Goal: Information Seeking & Learning: Learn about a topic

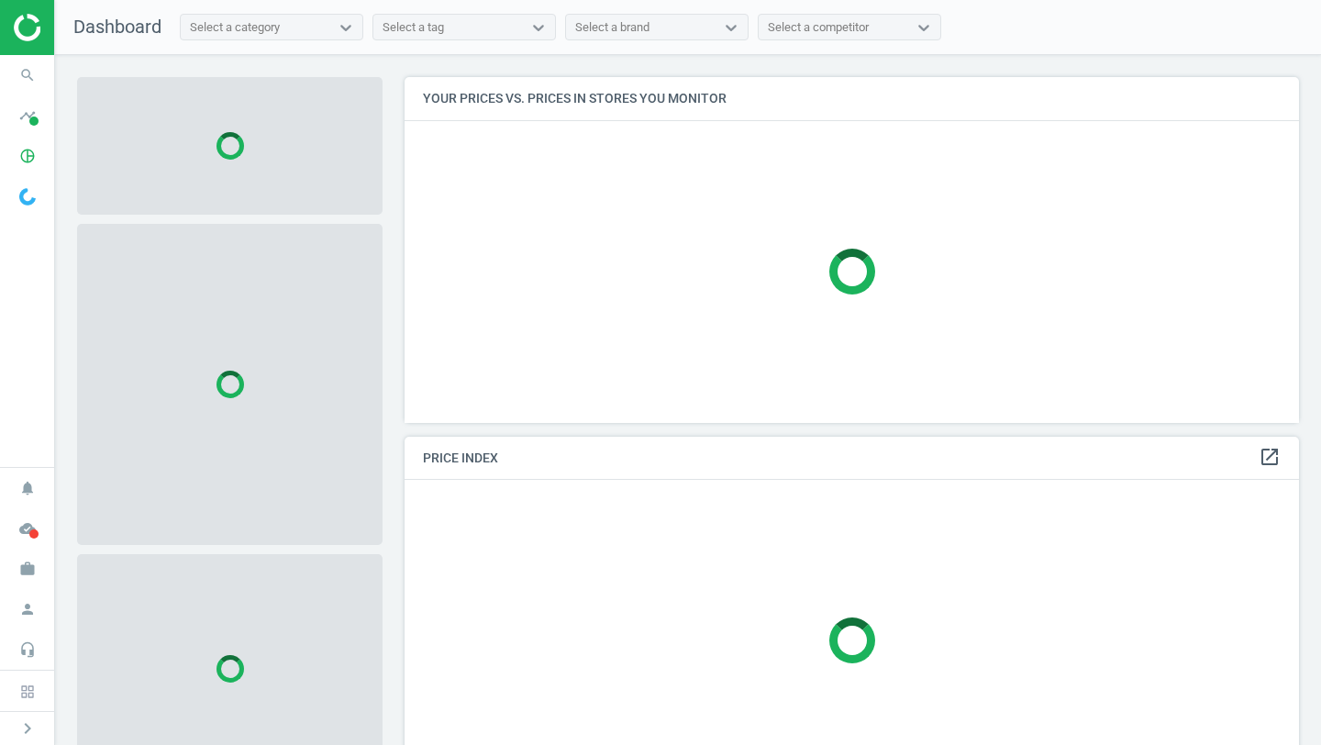
scroll to position [347, 895]
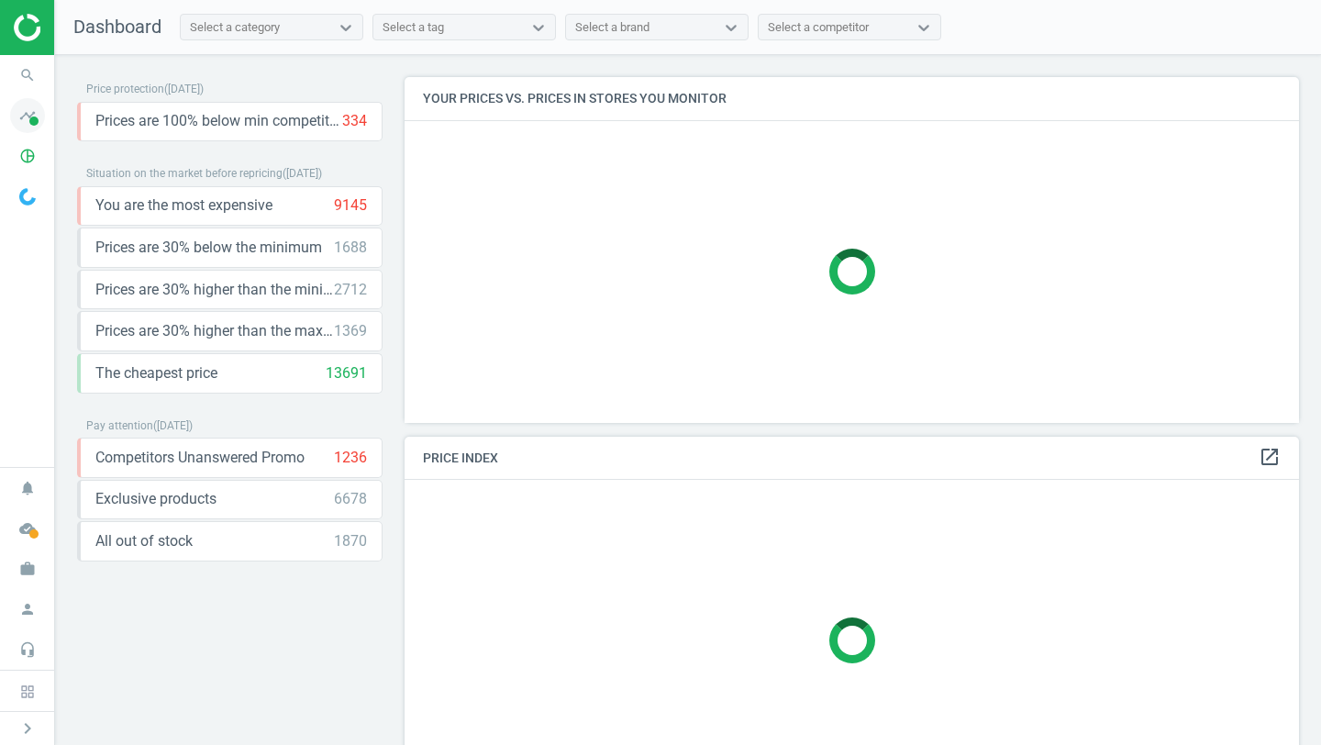
click at [31, 118] on span at bounding box center [33, 121] width 9 height 9
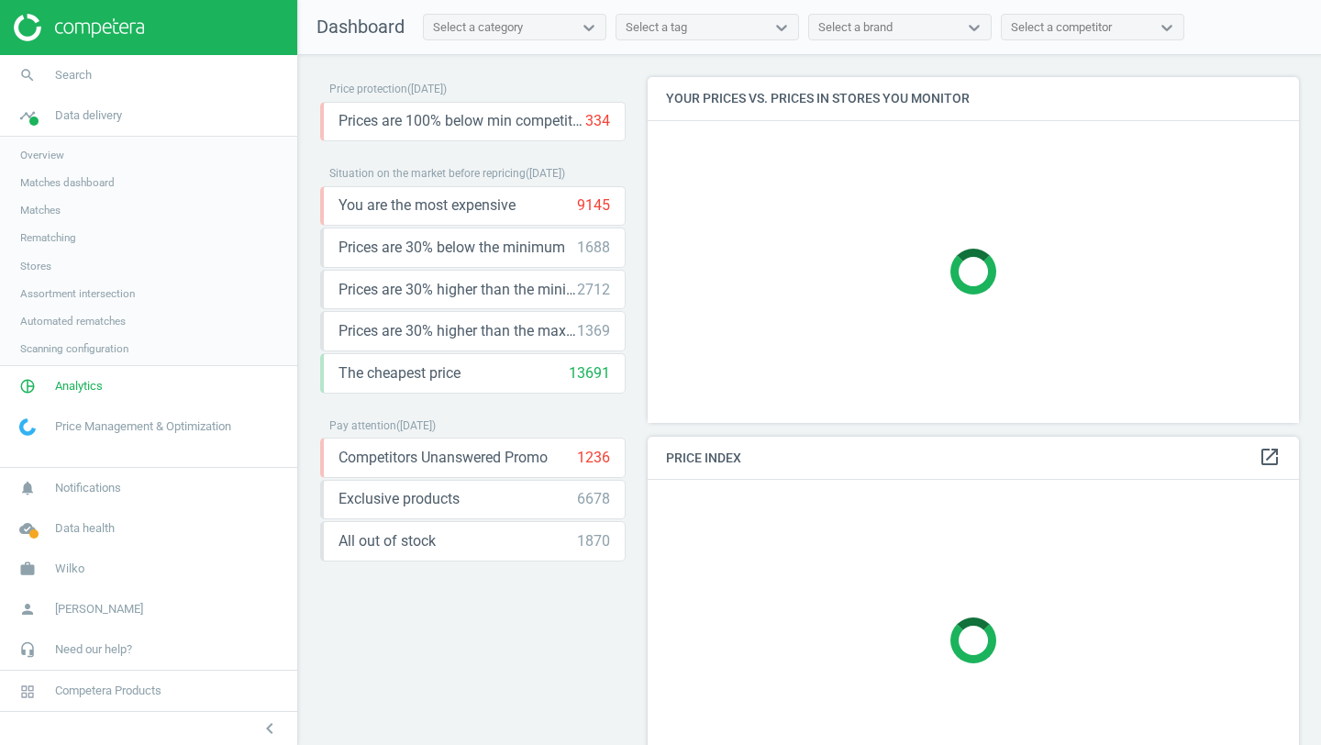
scroll to position [347, 652]
click at [62, 154] on span "Overview" at bounding box center [42, 155] width 44 height 15
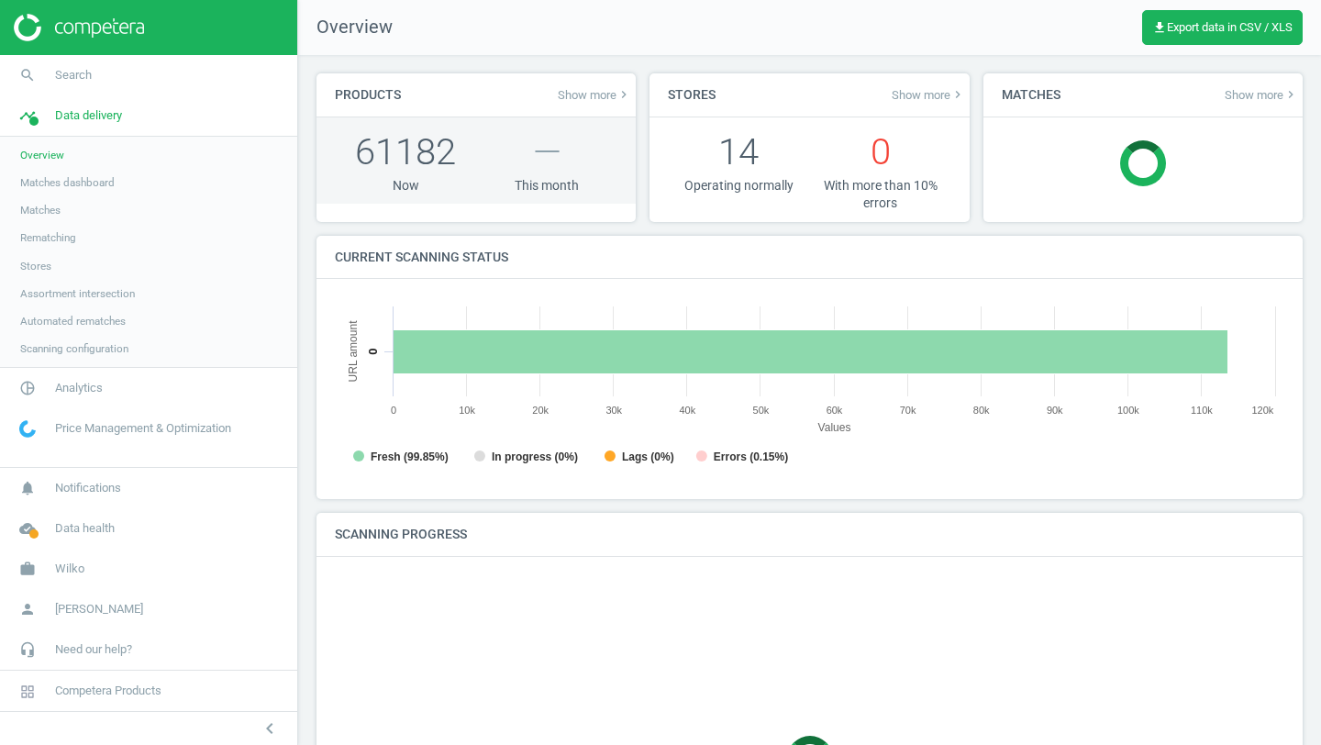
scroll to position [368, 950]
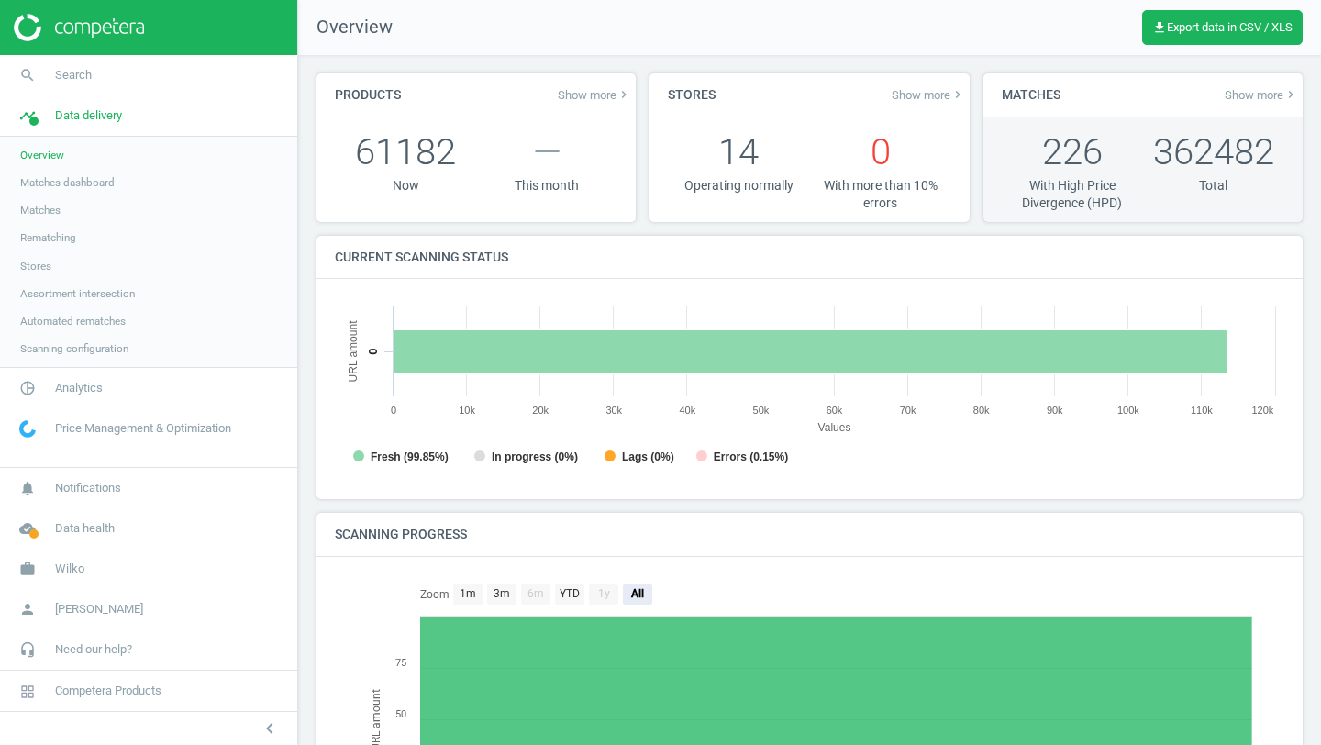
click at [1237, 147] on p "362482" at bounding box center [1213, 152] width 141 height 50
click at [1052, 161] on p "226" at bounding box center [1072, 152] width 141 height 50
click at [1227, 196] on div "362482 Total" at bounding box center [1213, 170] width 141 height 86
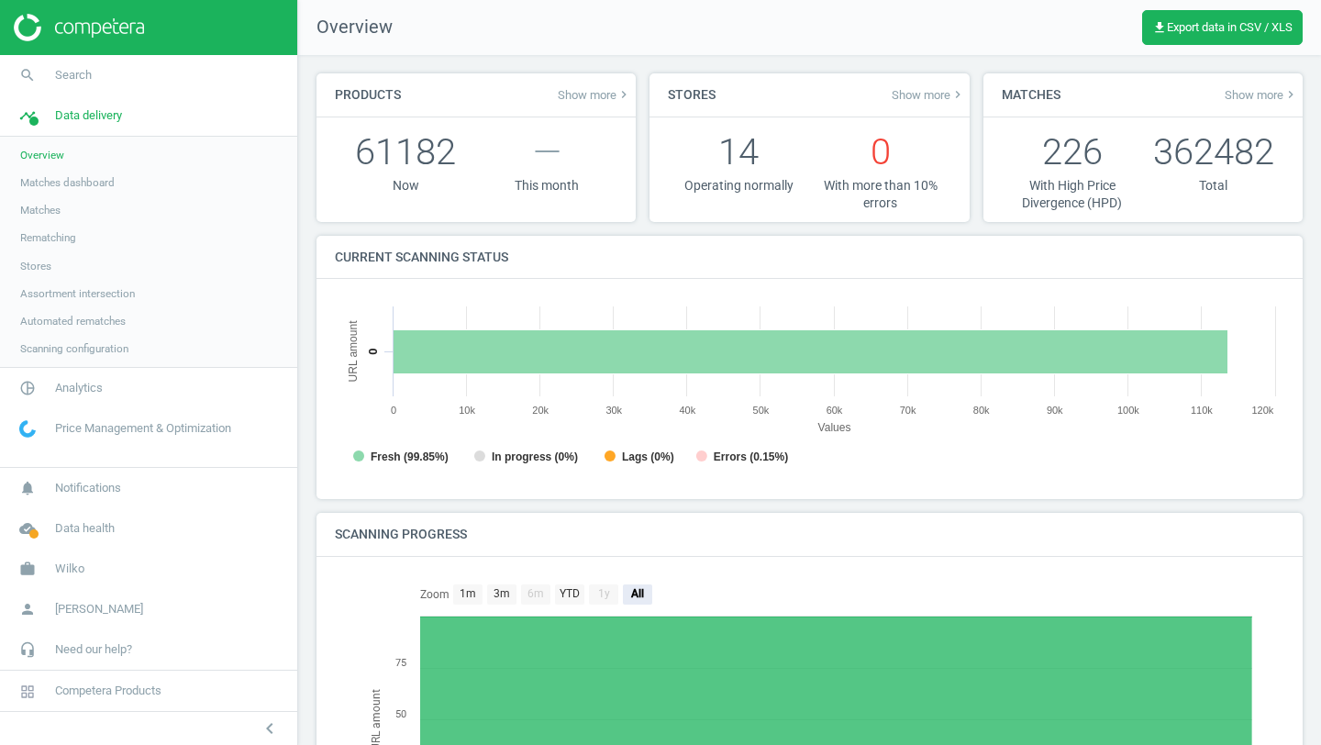
click at [1260, 94] on span "Show more keyboard_arrow_right" at bounding box center [1261, 94] width 73 height 15
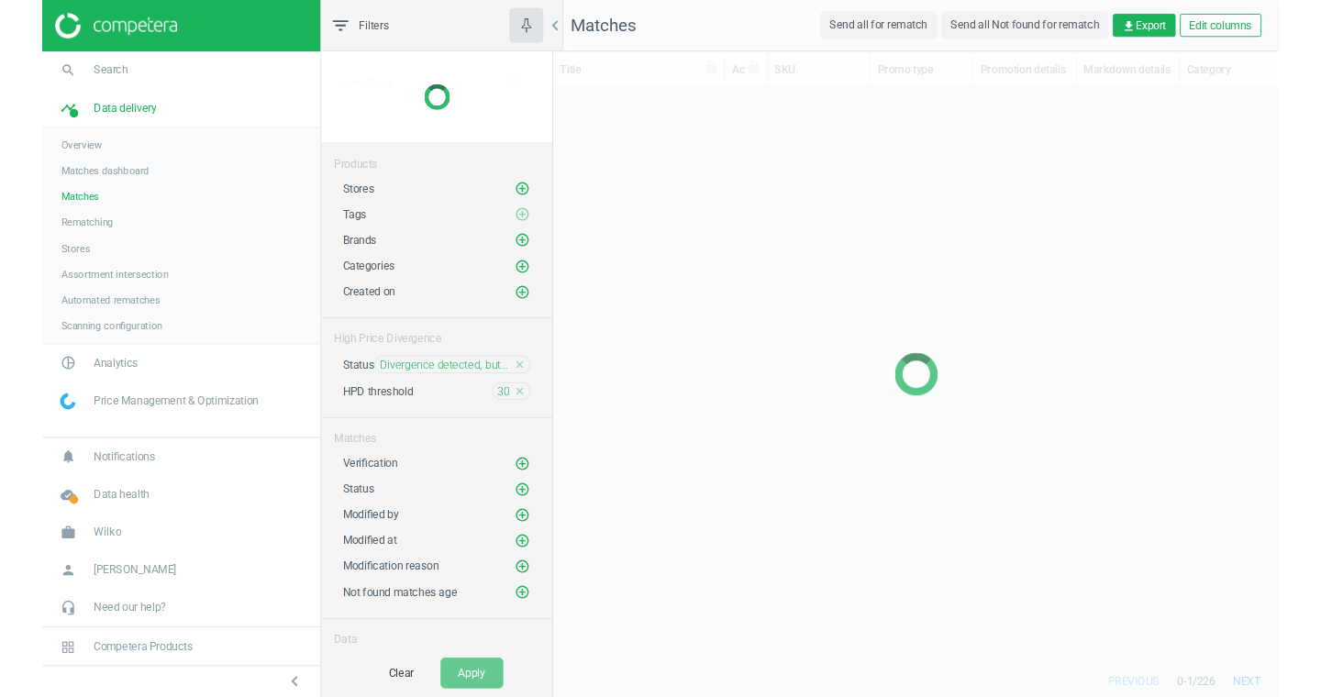
scroll to position [617, 775]
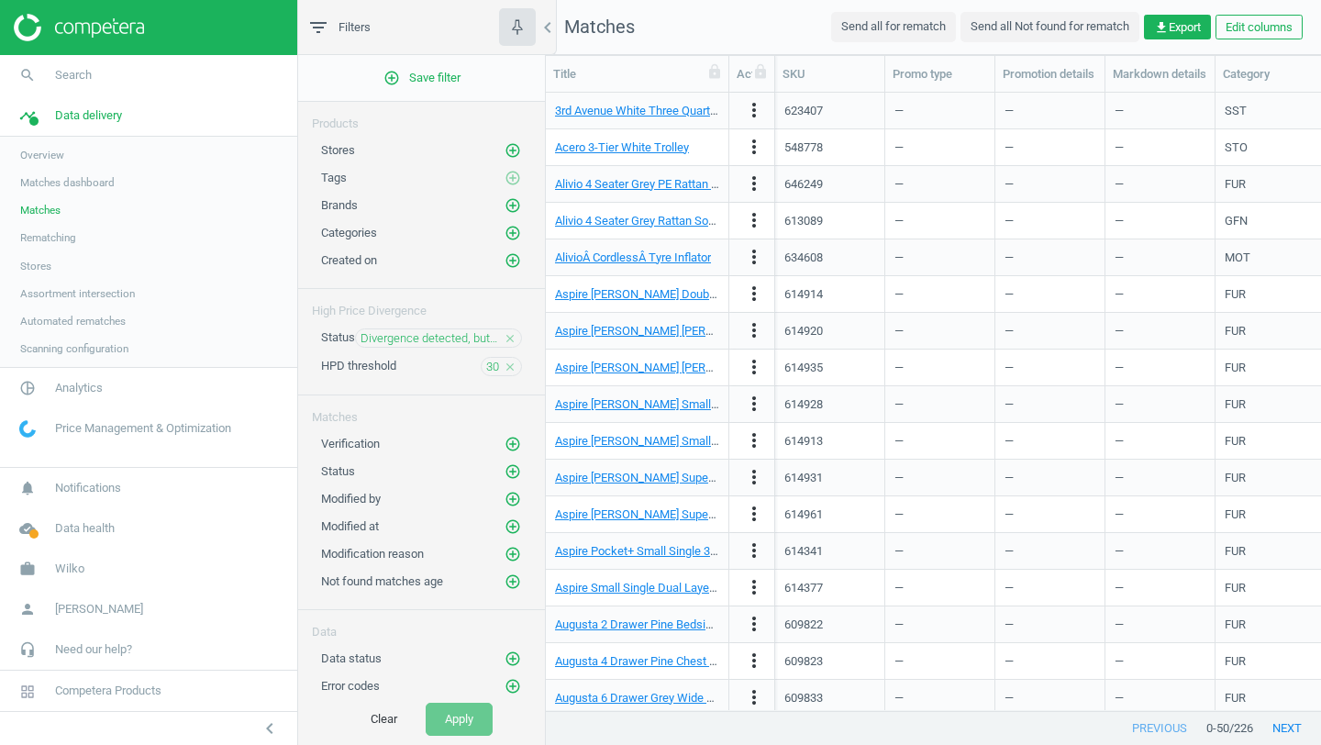
click at [511, 336] on icon "close" at bounding box center [510, 338] width 13 height 13
click at [512, 361] on icon "close" at bounding box center [510, 366] width 13 height 13
click at [387, 715] on button "Clear" at bounding box center [383, 719] width 65 height 33
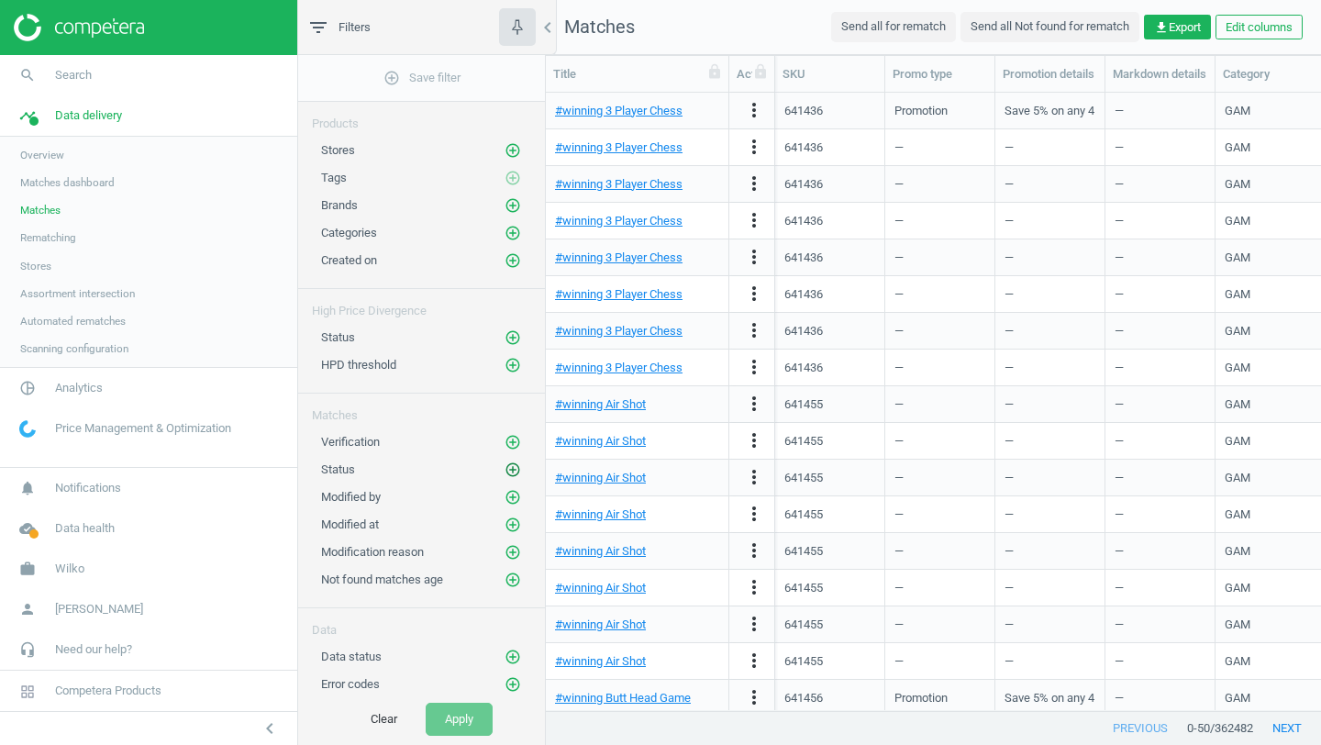
click at [508, 471] on icon "add_circle_outline" at bounding box center [513, 469] width 17 height 17
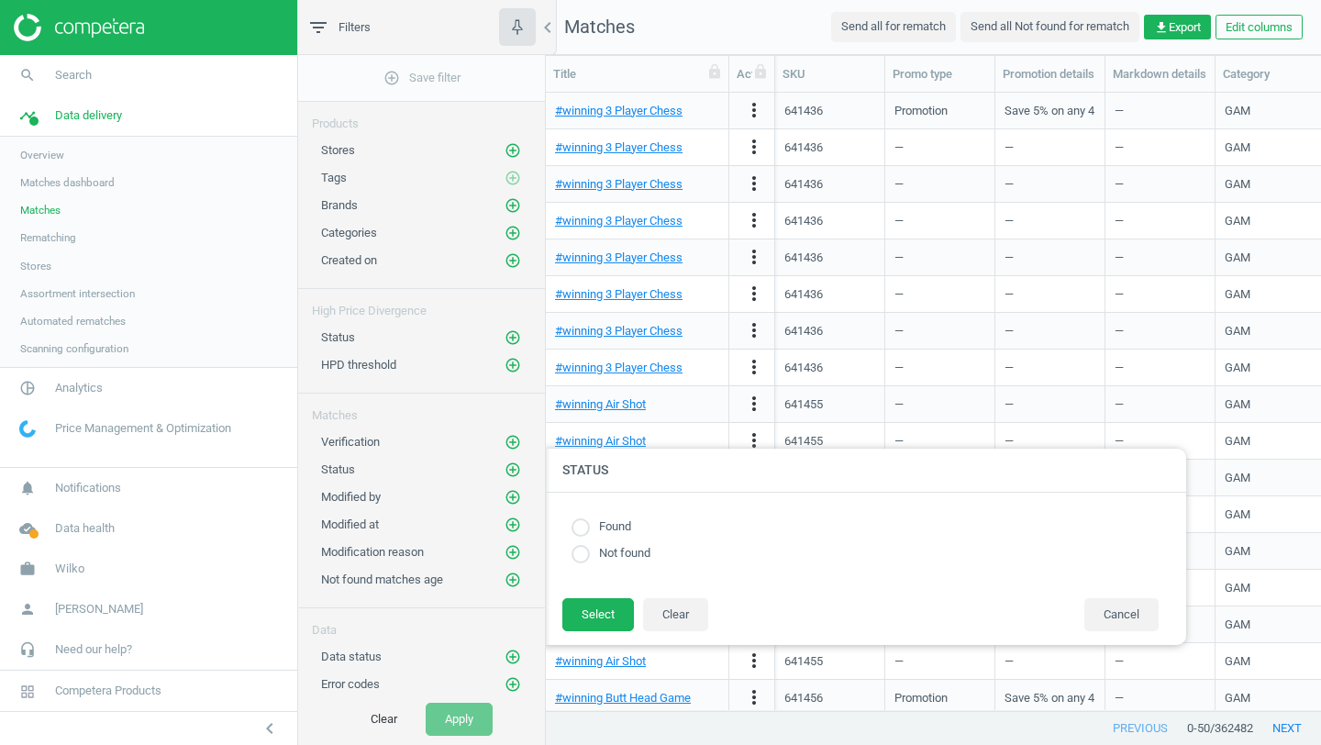
click at [576, 531] on input "radio" at bounding box center [581, 527] width 18 height 18
radio input "true"
click at [610, 599] on button "Select" at bounding box center [598, 614] width 72 height 33
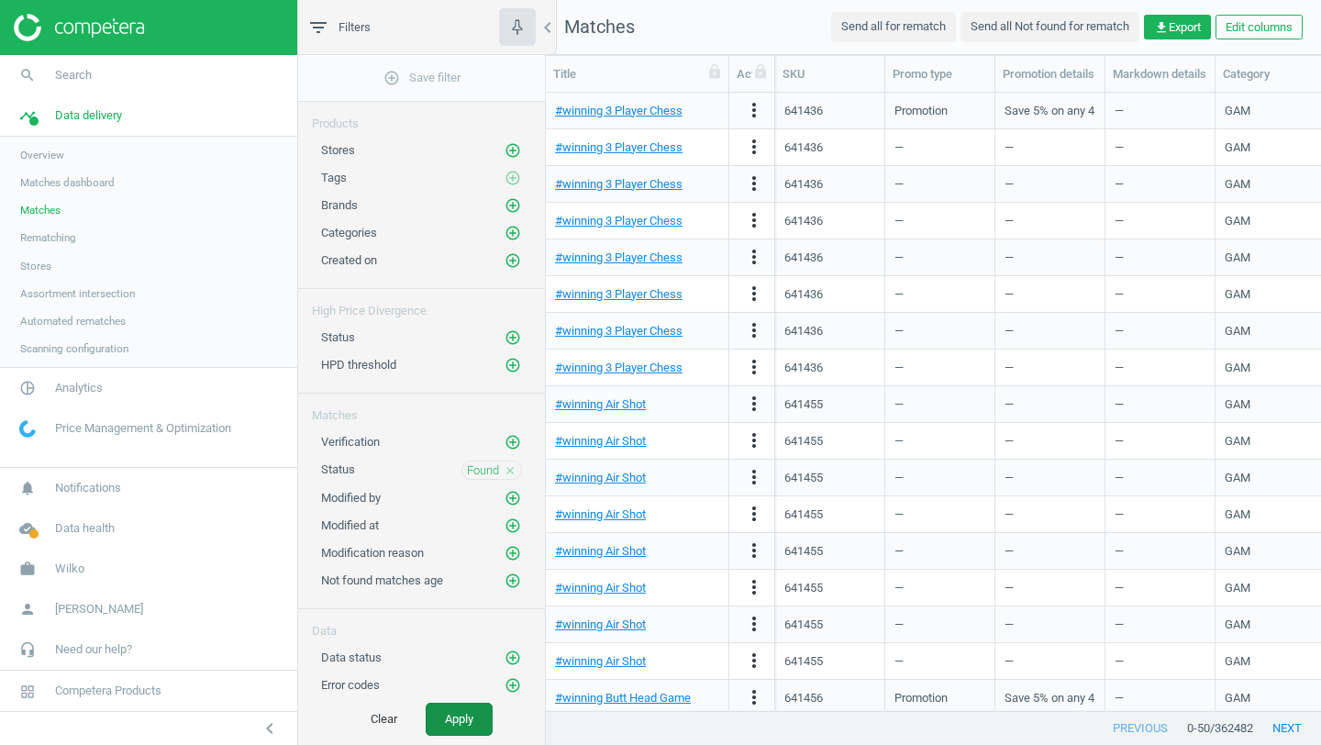
click at [486, 708] on button "Apply" at bounding box center [459, 719] width 67 height 33
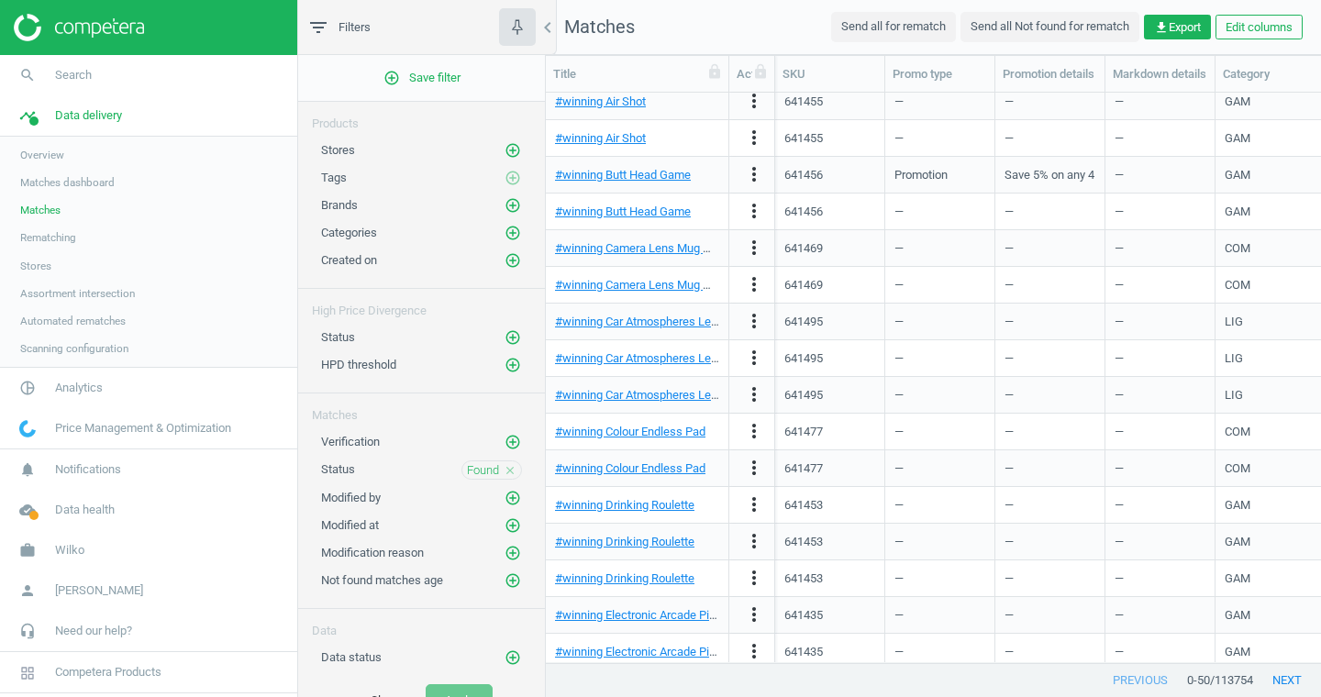
scroll to position [202, 0]
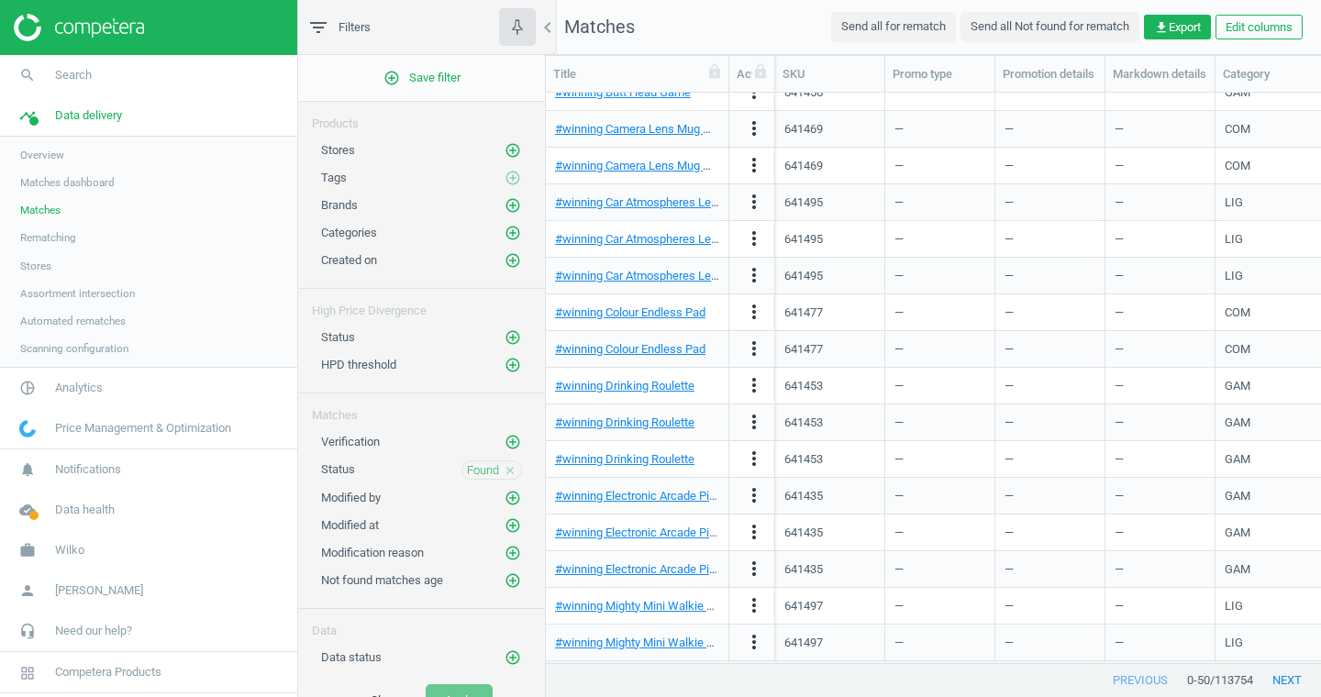
click at [58, 153] on span "Overview" at bounding box center [42, 155] width 44 height 15
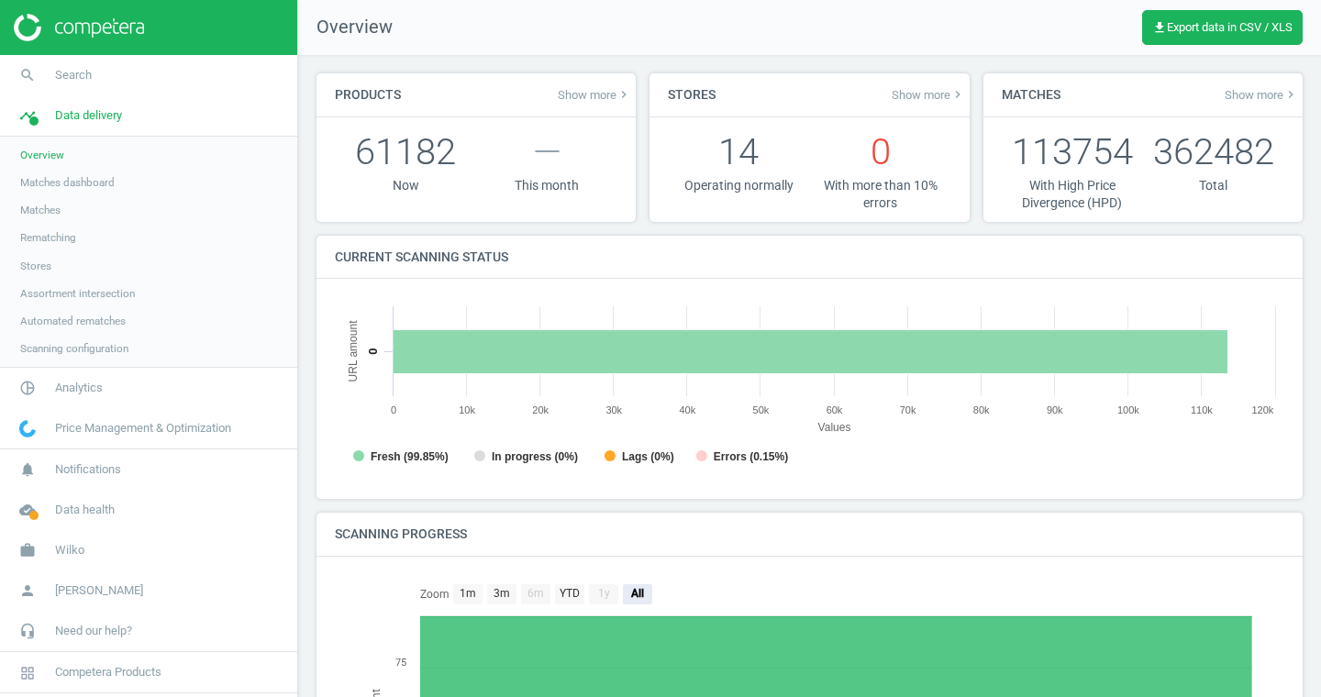
scroll to position [368, 950]
drag, startPoint x: 1160, startPoint y: 150, endPoint x: 1306, endPoint y: 152, distance: 146.8
click at [1306, 152] on div "Matches Show more keyboard_arrow_right 226 With High Price Divergence (HPD) 362…" at bounding box center [1142, 154] width 333 height 162
click at [50, 210] on span "Matches" at bounding box center [40, 210] width 40 height 15
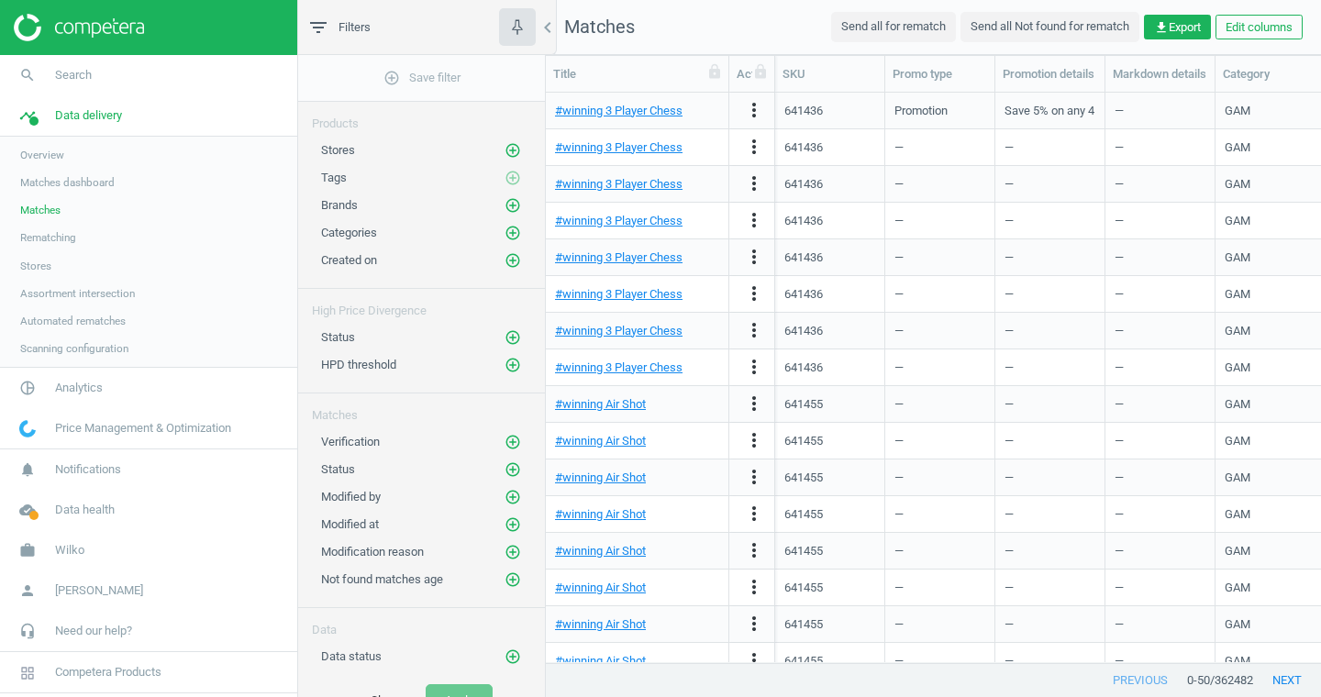
scroll to position [18, 0]
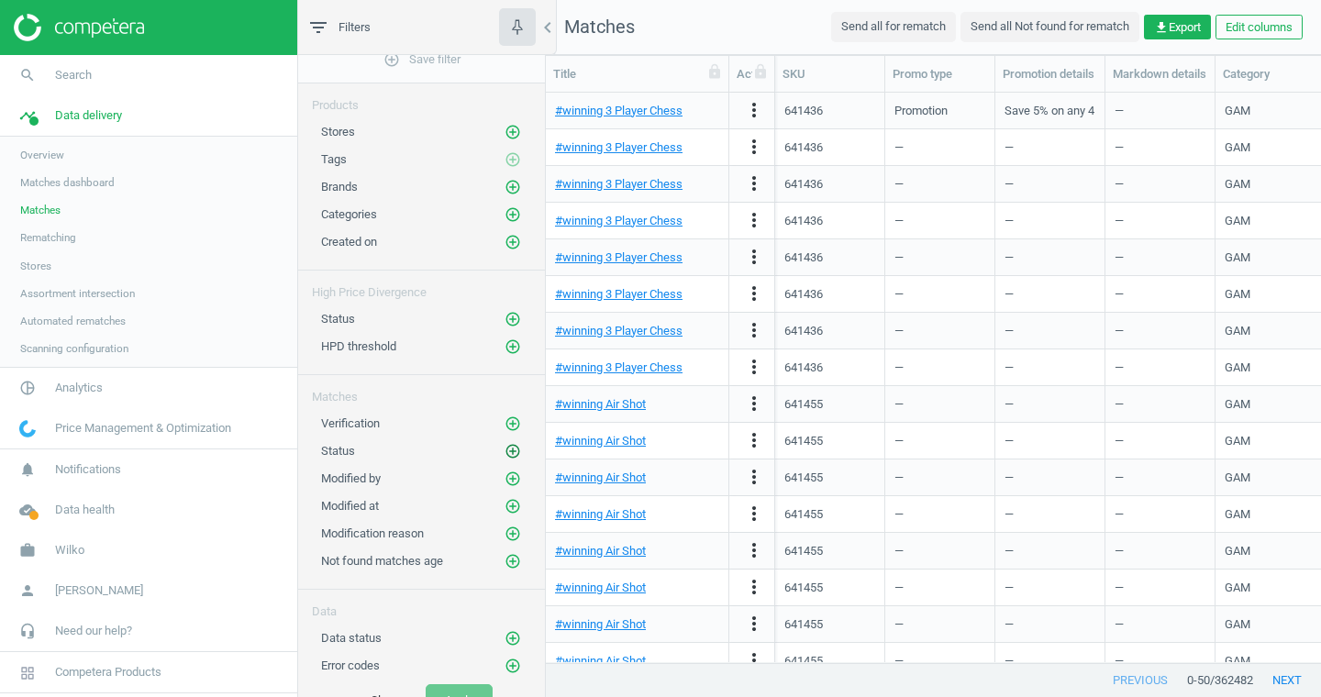
click at [509, 448] on icon "add_circle_outline" at bounding box center [513, 451] width 17 height 17
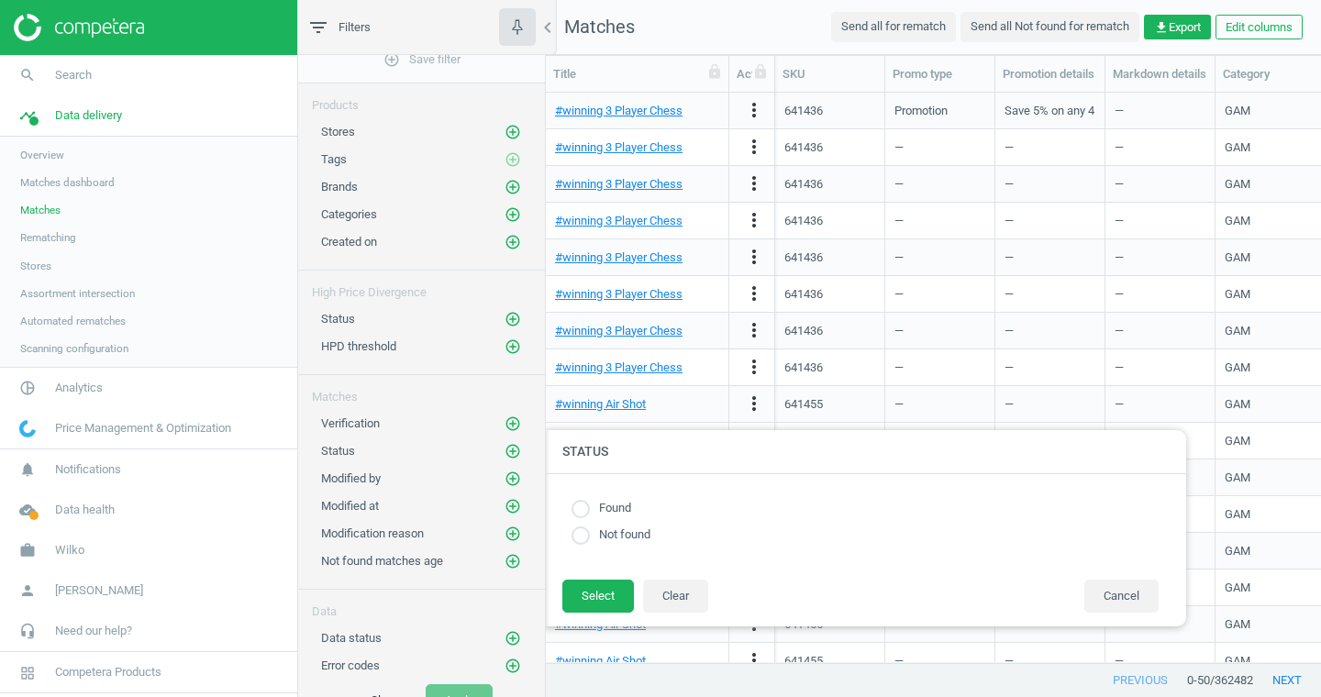
click at [583, 512] on input "radio" at bounding box center [581, 509] width 18 height 18
radio input "true"
click at [601, 587] on button "Select" at bounding box center [598, 596] width 72 height 33
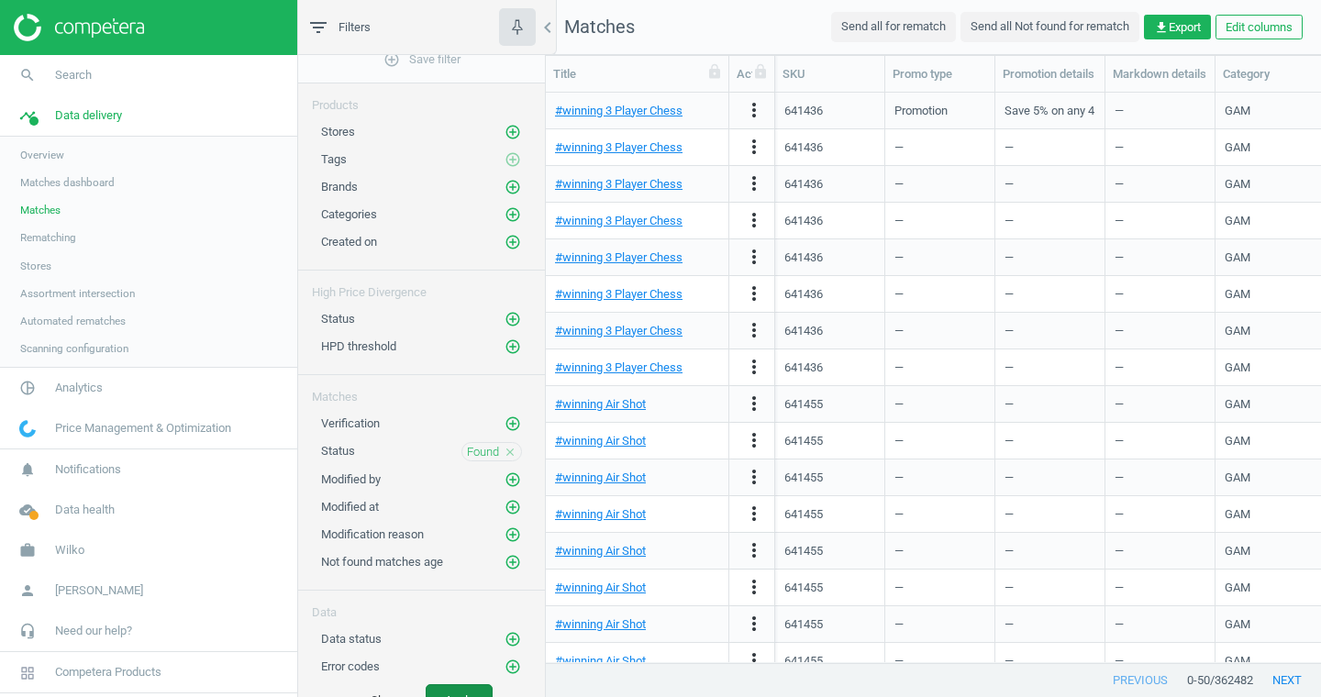
click at [458, 686] on button "Apply" at bounding box center [459, 700] width 67 height 33
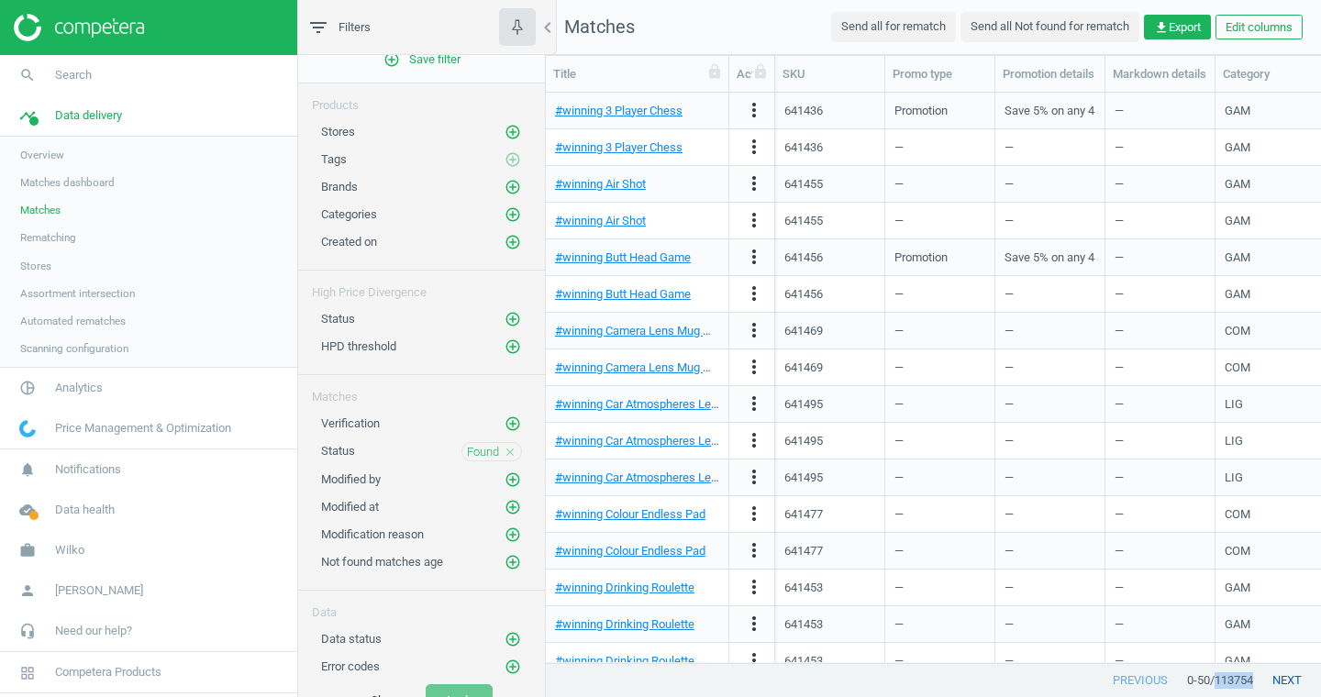
drag, startPoint x: 1213, startPoint y: 682, endPoint x: 1271, endPoint y: 682, distance: 57.8
click at [1271, 682] on div "previous 0 - 50 / 113754 next" at bounding box center [933, 680] width 775 height 33
click at [105, 281] on link "Assortment intersection" at bounding box center [148, 294] width 297 height 28
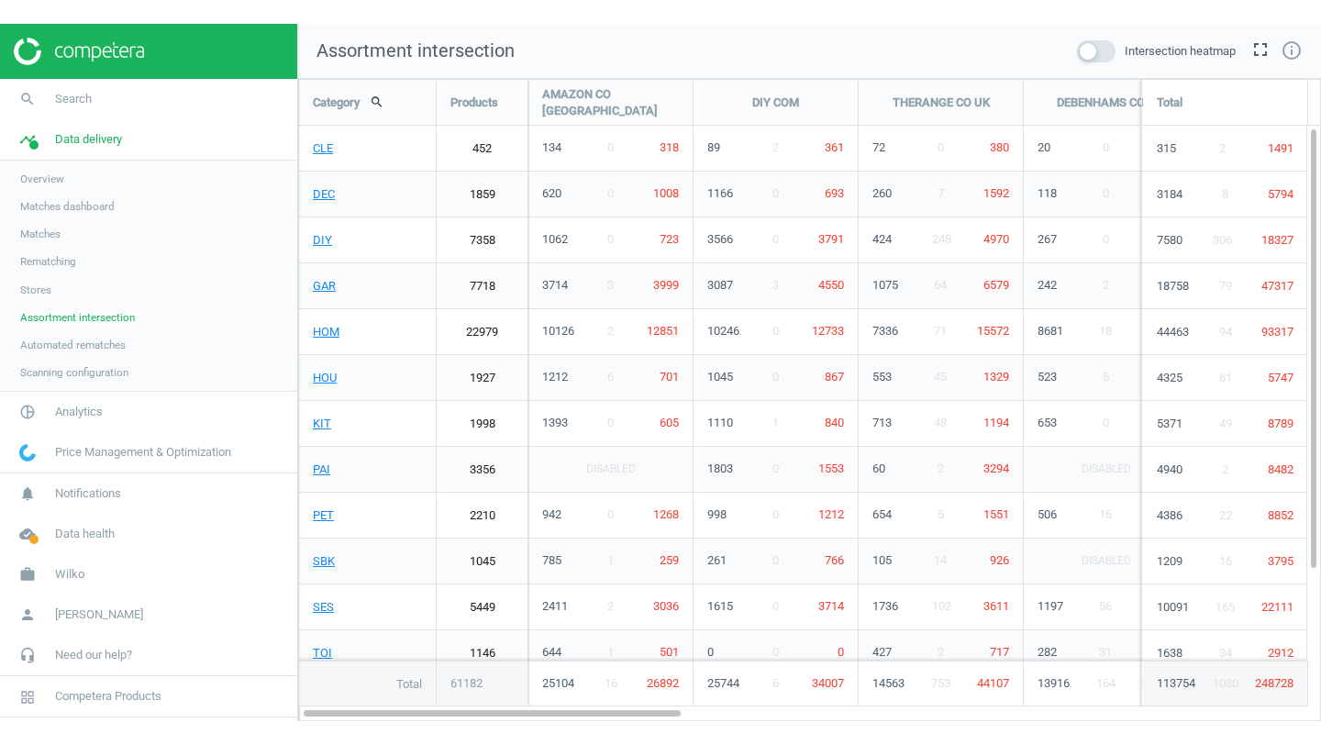
scroll to position [643, 1024]
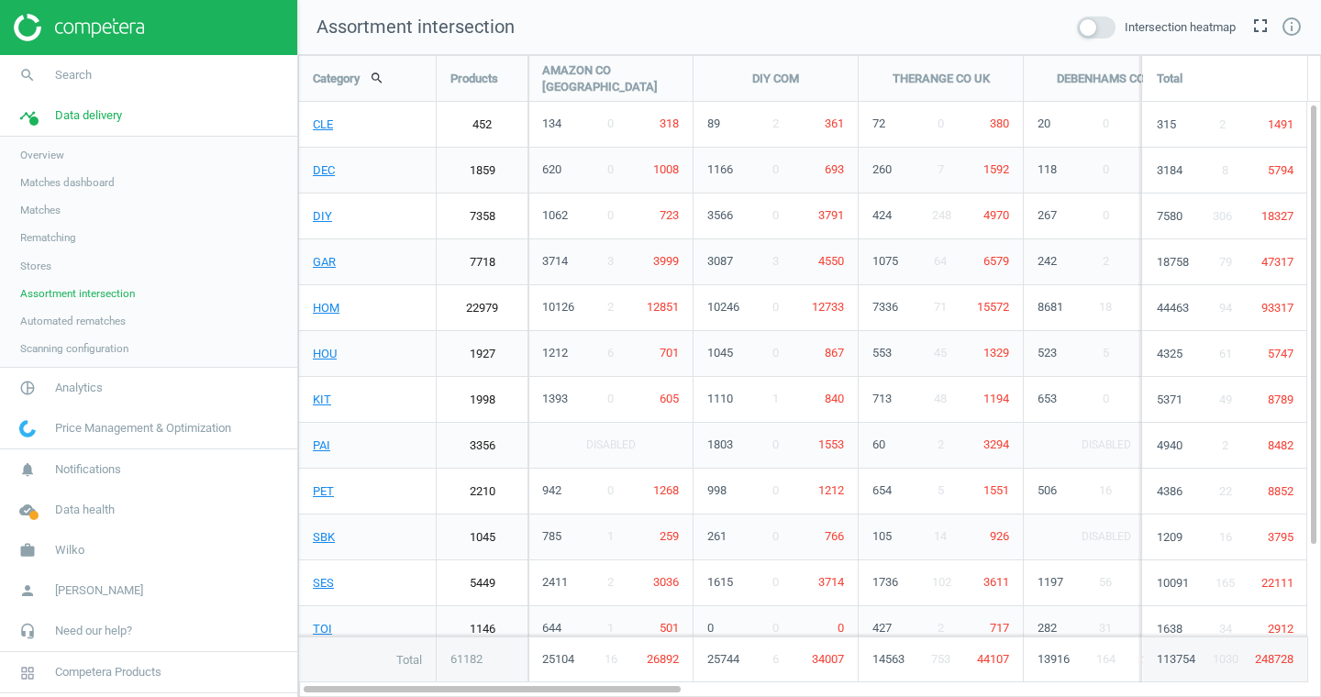
click at [1090, 27] on span at bounding box center [1096, 28] width 39 height 22
click at [0, 0] on input "checkbox" at bounding box center [0, 0] width 0 height 0
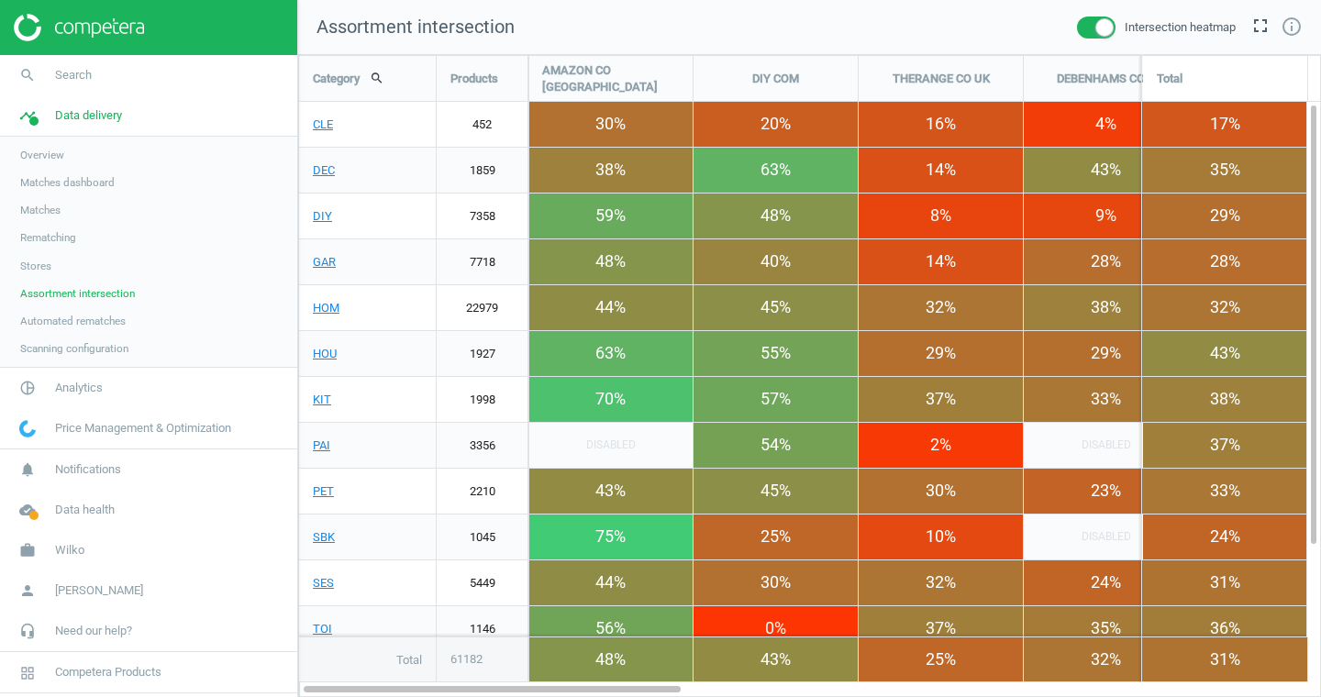
click at [1077, 17] on span at bounding box center [1096, 28] width 39 height 22
click at [0, 0] on input "checkbox" at bounding box center [0, 0] width 0 height 0
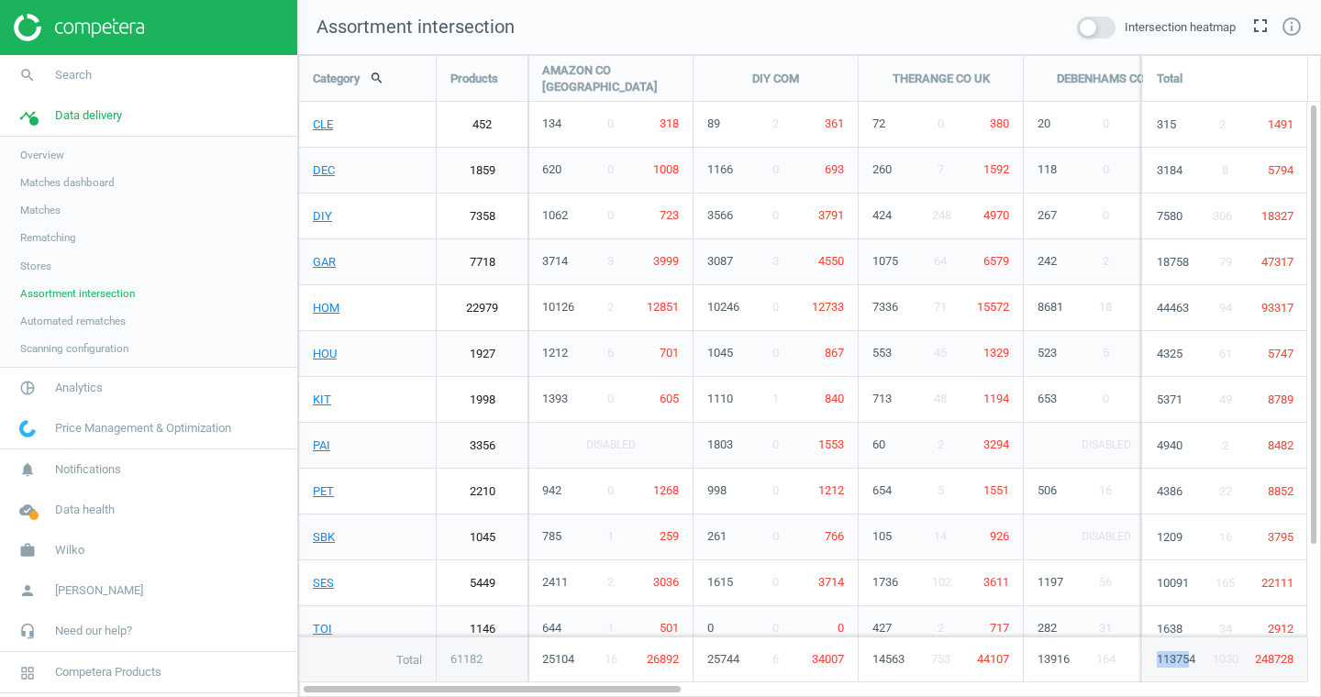
drag, startPoint x: 1155, startPoint y: 663, endPoint x: 1187, endPoint y: 663, distance: 32.1
click at [1187, 663] on div "113754 1030 248728" at bounding box center [1225, 660] width 164 height 44
drag, startPoint x: 1248, startPoint y: 662, endPoint x: 1318, endPoint y: 662, distance: 70.6
click at [299, 637] on div "Total 61182 25104 16 26892 25744 6 34007 14563 753 44107 13916 164 28981 6351 1…" at bounding box center [299, 637] width 0 height 0
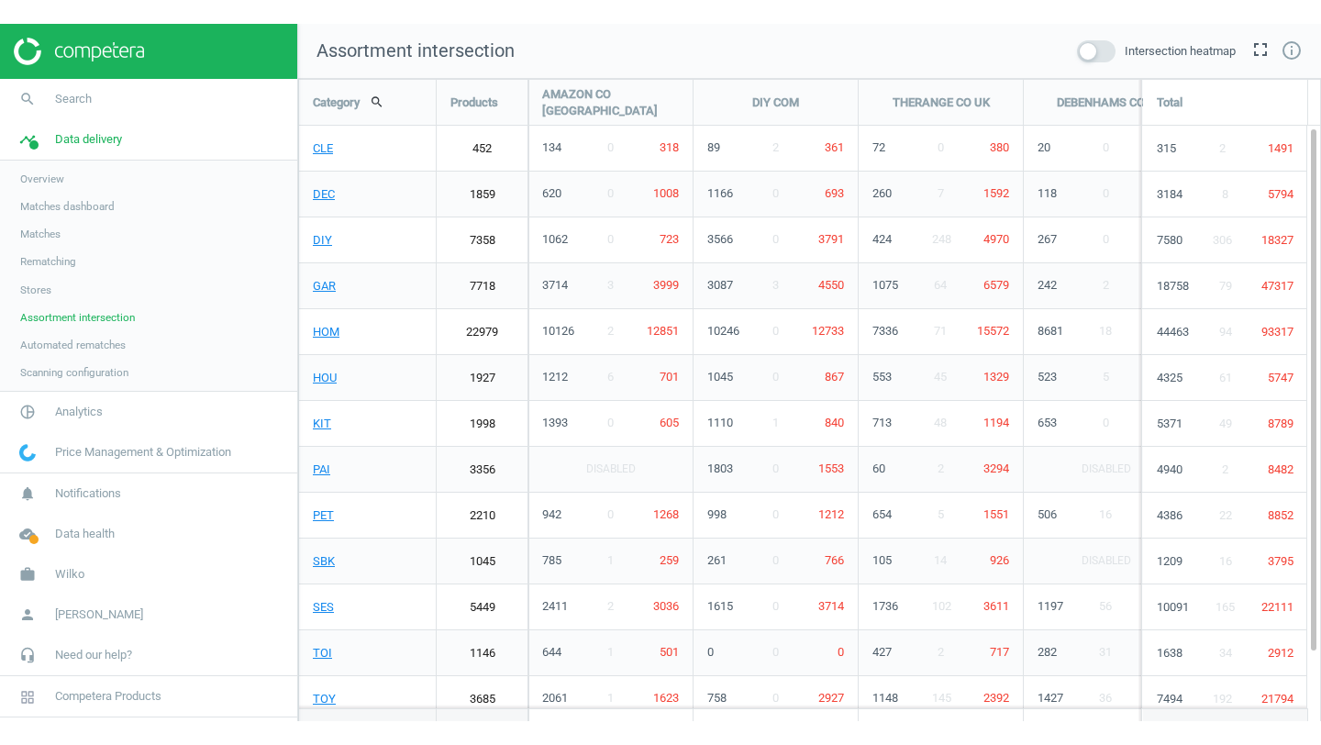
scroll to position [691, 1024]
